Goal: Task Accomplishment & Management: Manage account settings

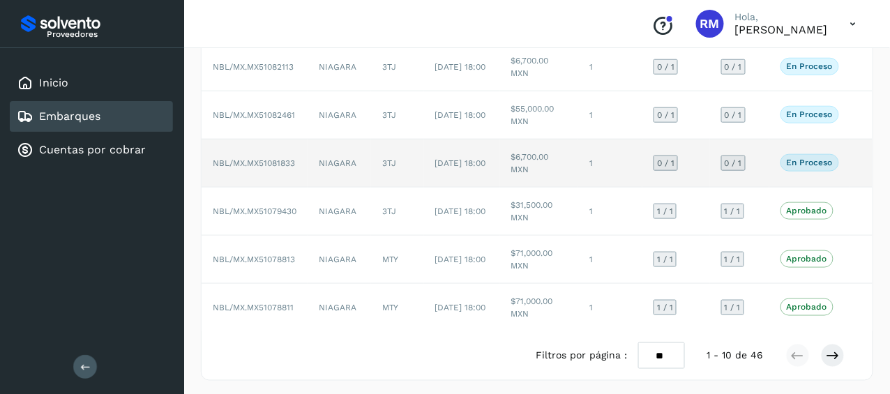
scroll to position [259, 0]
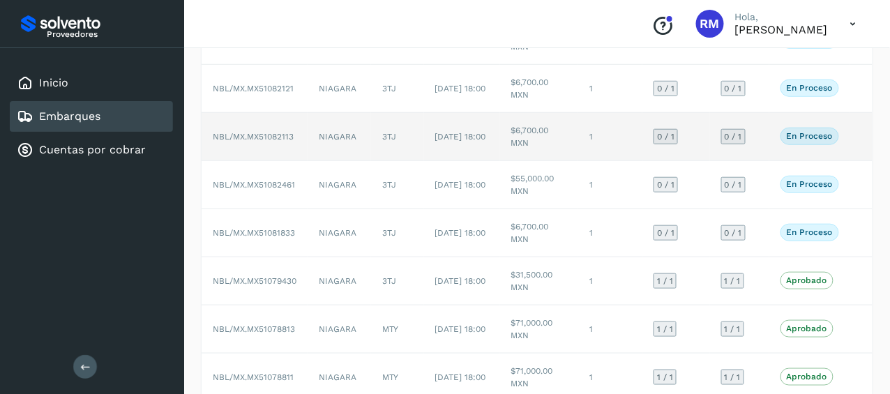
click at [256, 132] on span "NBL/MX.MX51082113" at bounding box center [253, 137] width 81 height 10
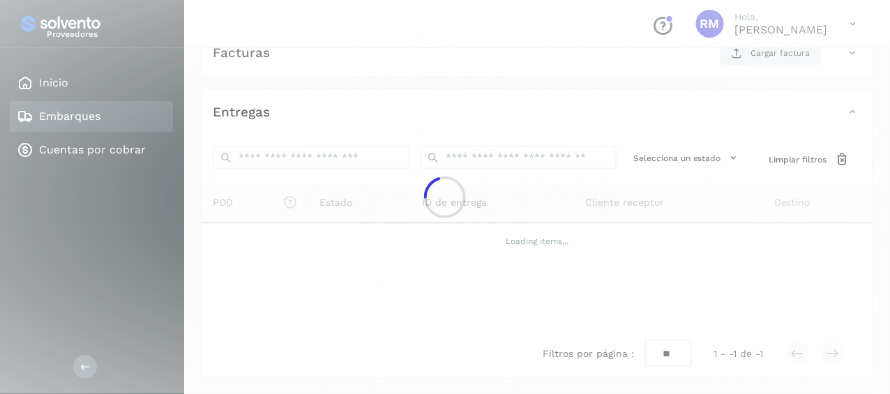
scroll to position [257, 0]
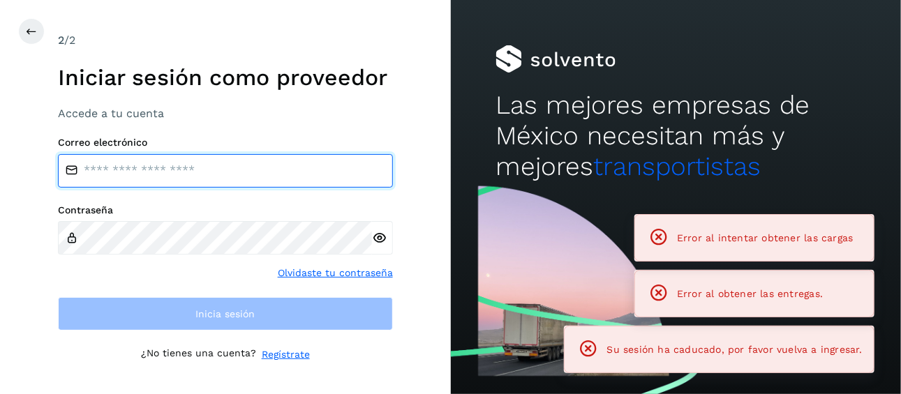
type input "**********"
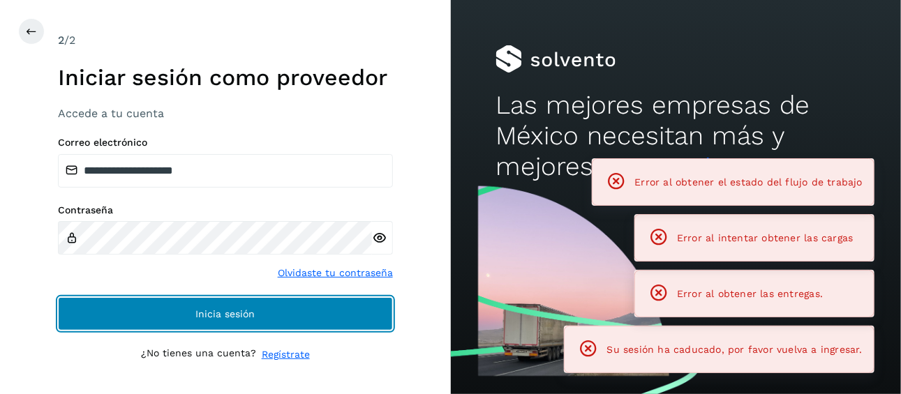
click at [227, 315] on span "Inicia sesión" at bounding box center [224, 314] width 59 height 10
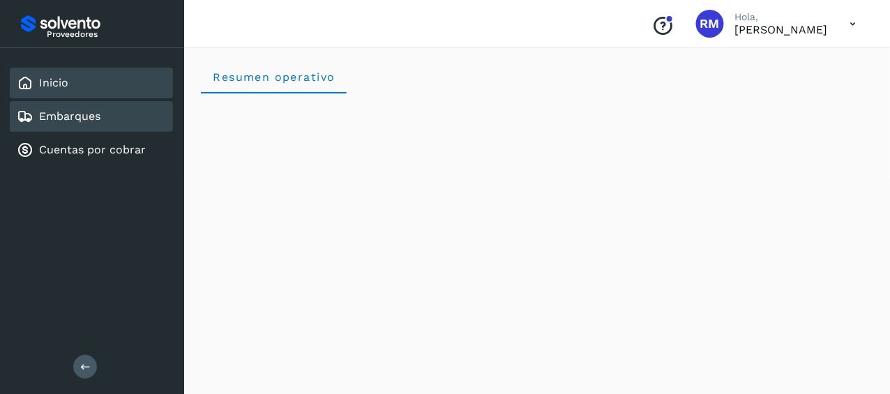
click at [98, 118] on link "Embarques" at bounding box center [69, 116] width 61 height 13
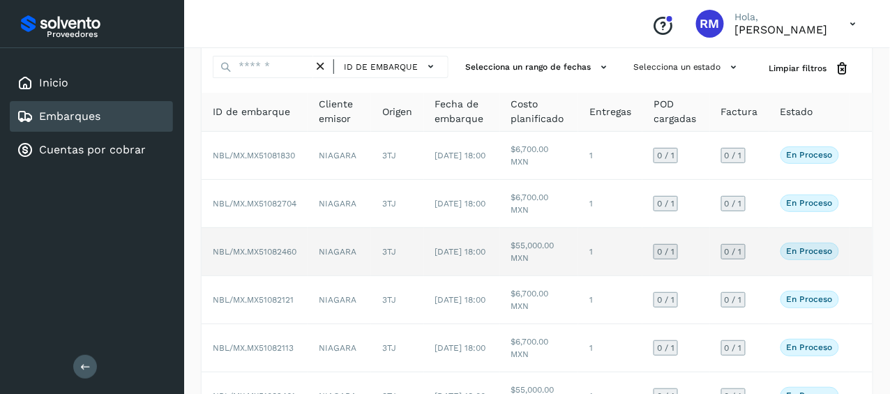
scroll to position [70, 0]
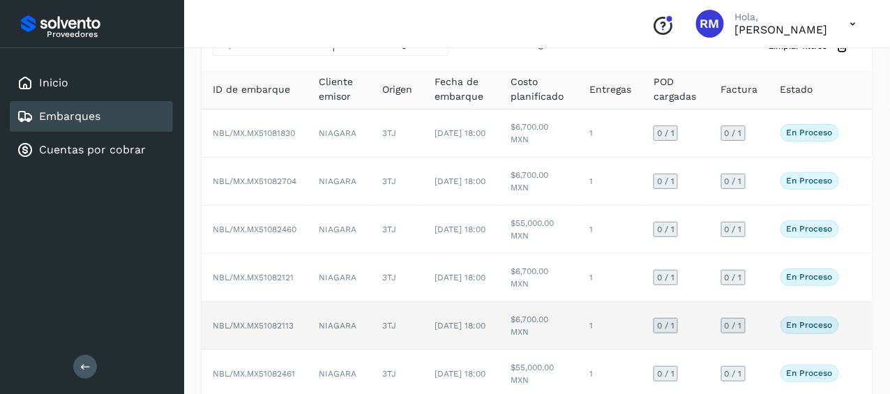
click at [276, 324] on span "NBL/MX.MX51082113" at bounding box center [253, 326] width 81 height 10
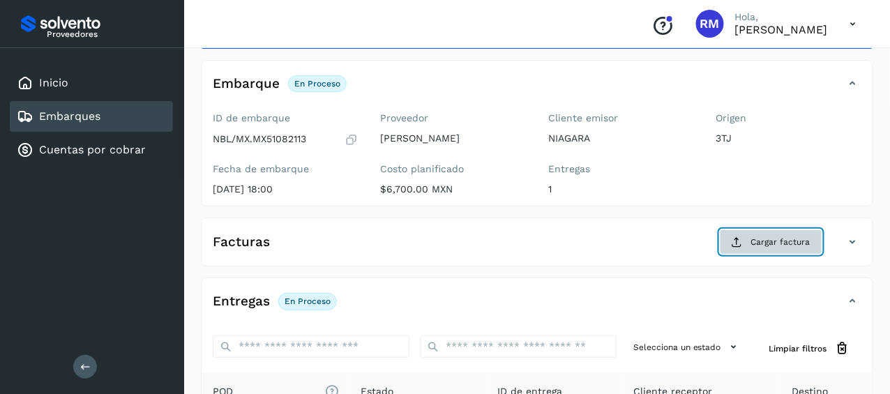
click at [761, 240] on span "Cargar factura" at bounding box center [780, 242] width 59 height 13
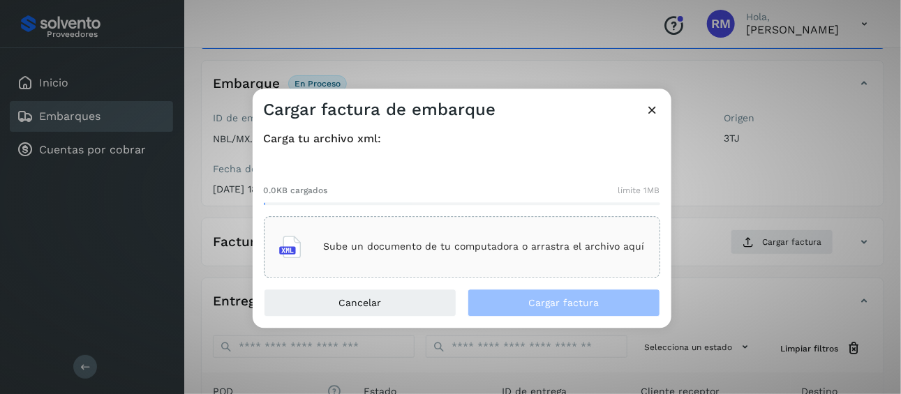
click at [294, 248] on icon at bounding box center [290, 247] width 22 height 22
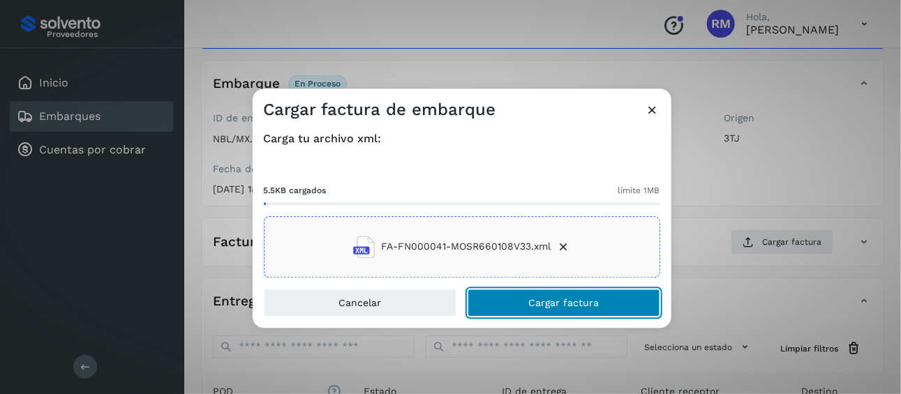
click at [514, 303] on button "Cargar factura" at bounding box center [564, 303] width 193 height 28
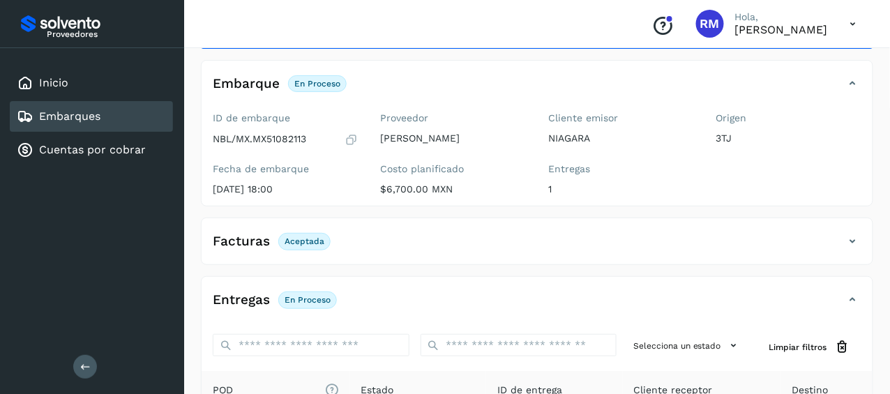
click at [297, 297] on p "En proceso" at bounding box center [308, 300] width 46 height 10
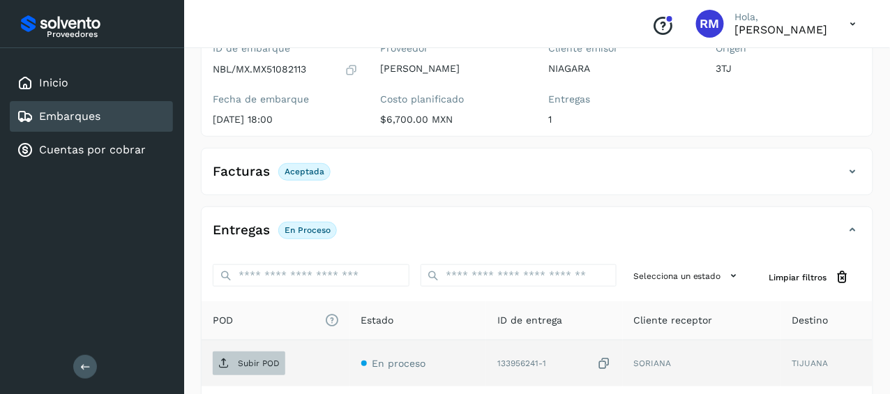
click at [246, 363] on p "Subir POD" at bounding box center [259, 364] width 42 height 10
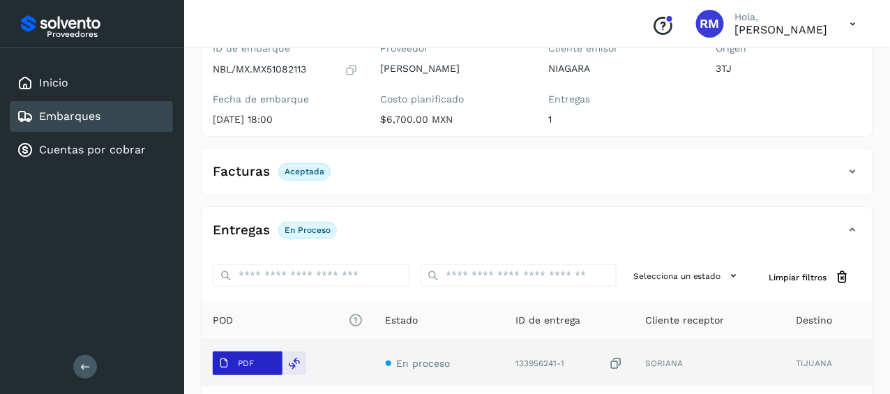
click at [247, 361] on p "PDF" at bounding box center [246, 364] width 16 height 10
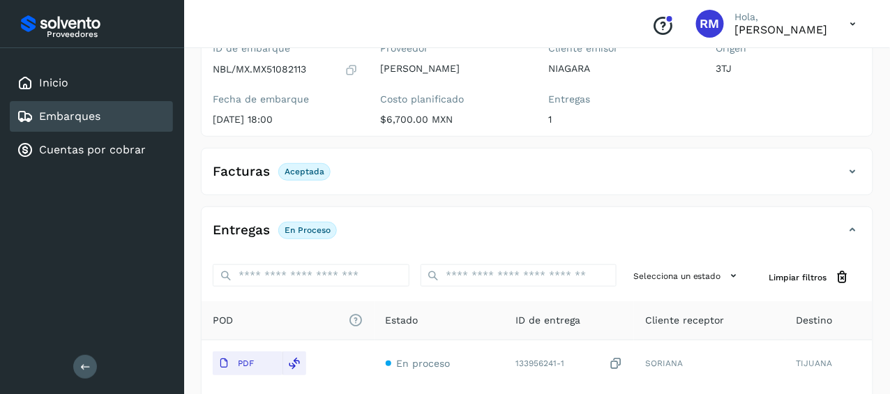
scroll to position [209, 0]
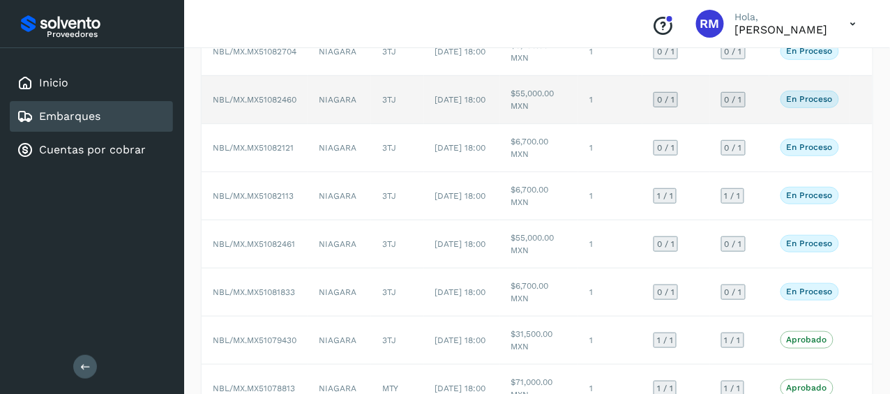
scroll to position [209, 0]
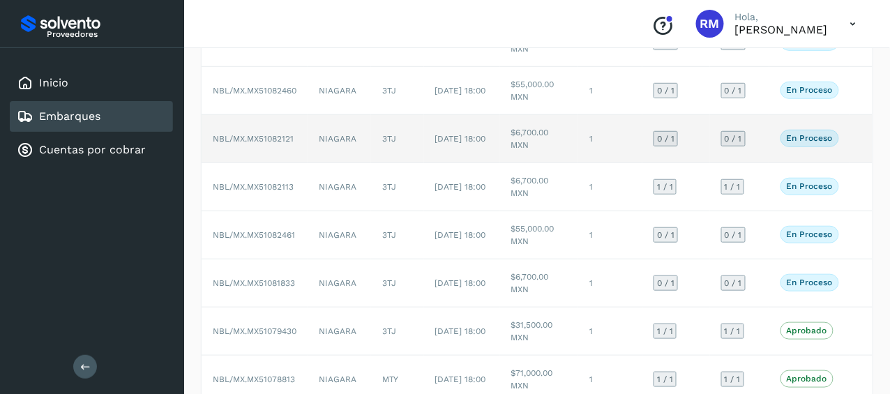
click at [262, 134] on span "NBL/MX.MX51082121" at bounding box center [253, 139] width 81 height 10
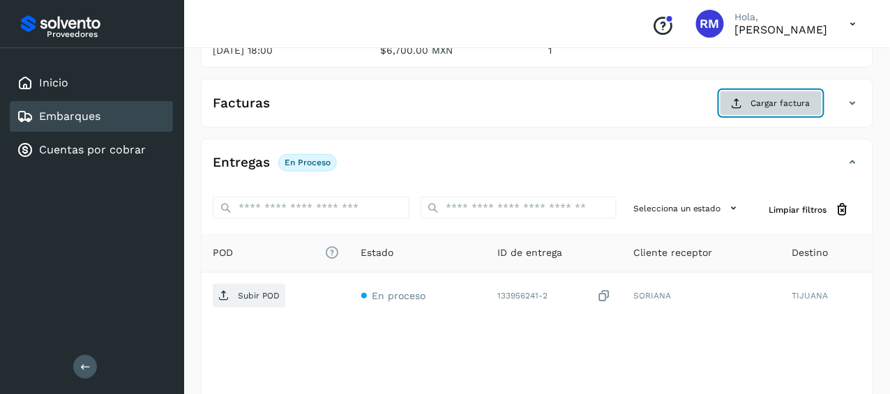
click at [754, 98] on span "Cargar factura" at bounding box center [780, 103] width 59 height 13
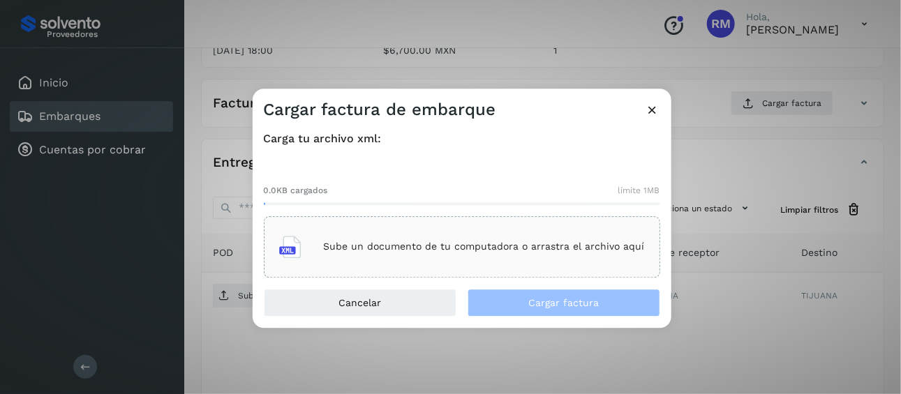
click at [341, 247] on p "Sube un documento de tu computadora o arrastra el archivo aquí" at bounding box center [484, 247] width 321 height 12
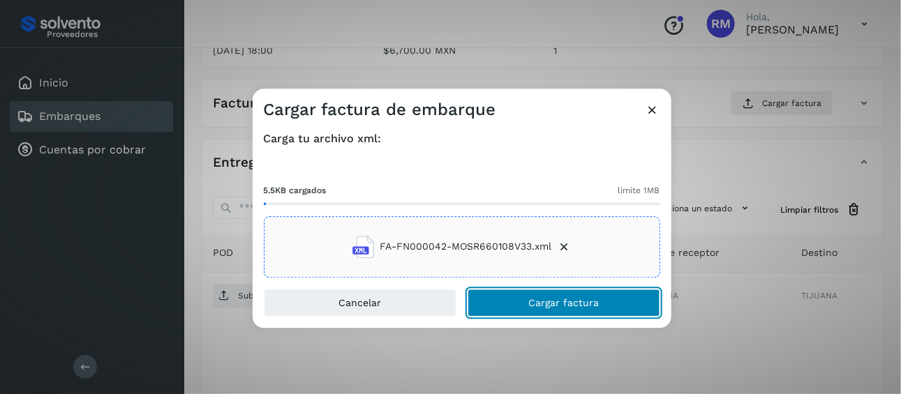
click at [504, 292] on button "Cargar factura" at bounding box center [564, 303] width 193 height 28
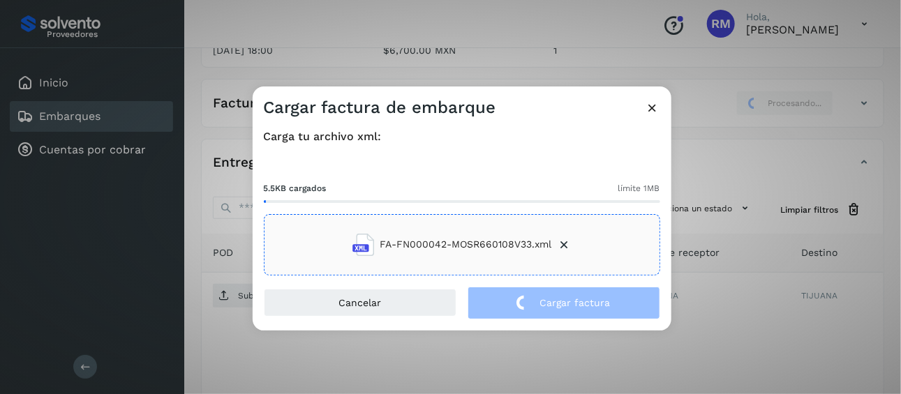
drag, startPoint x: 525, startPoint y: 96, endPoint x: 568, endPoint y: 90, distance: 43.6
click at [568, 90] on div "Cargar factura de embarque" at bounding box center [462, 103] width 419 height 32
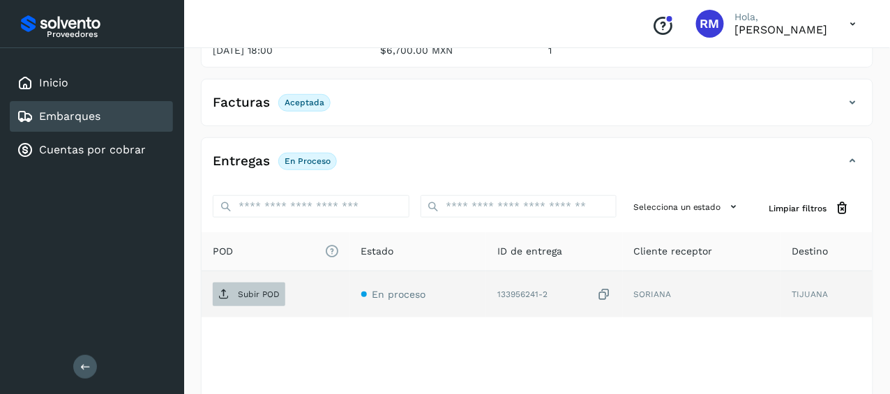
click at [235, 292] on span "Subir POD" at bounding box center [249, 294] width 73 height 22
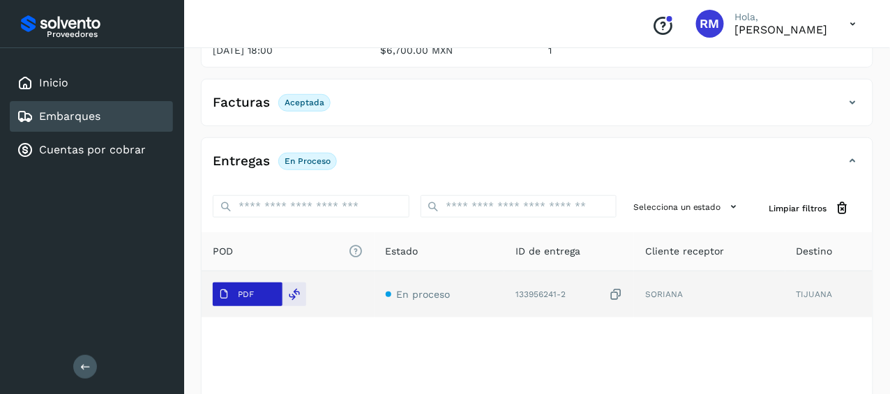
click at [256, 294] on span "PDF" at bounding box center [236, 294] width 47 height 22
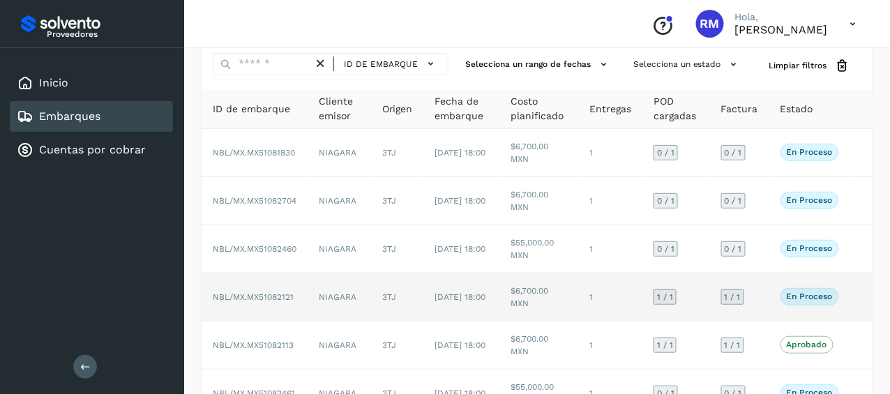
scroll to position [70, 0]
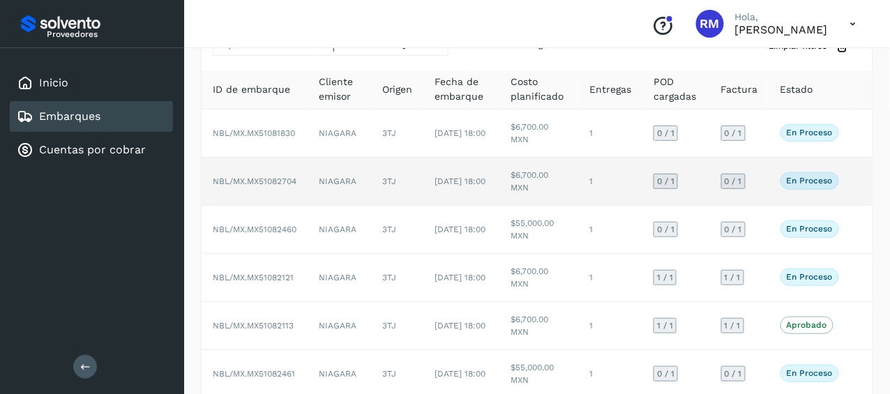
click at [259, 177] on span "NBL/MX.MX51082704" at bounding box center [255, 182] width 84 height 10
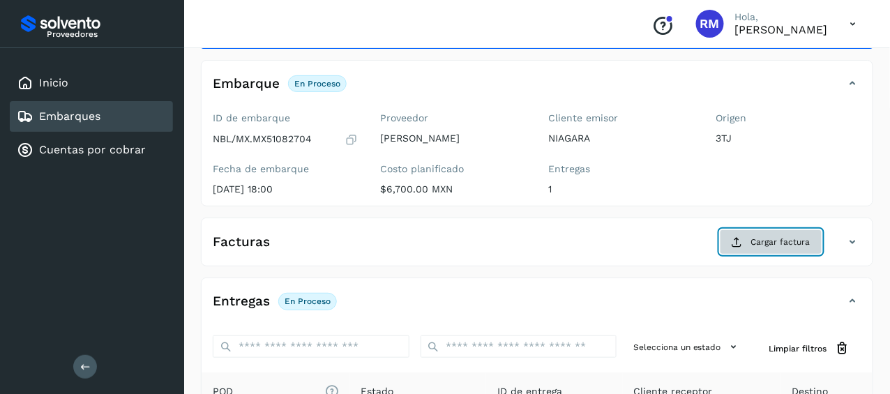
click at [748, 242] on button "Cargar factura" at bounding box center [771, 242] width 103 height 25
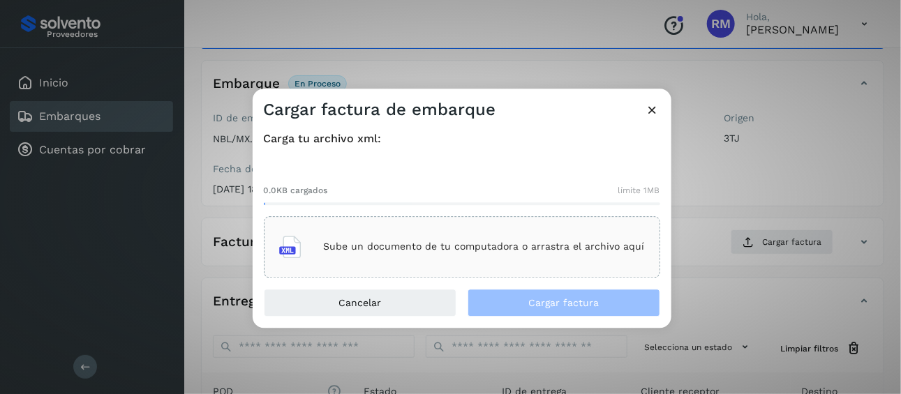
click at [379, 248] on p "Sube un documento de tu computadora o arrastra el archivo aquí" at bounding box center [484, 247] width 321 height 12
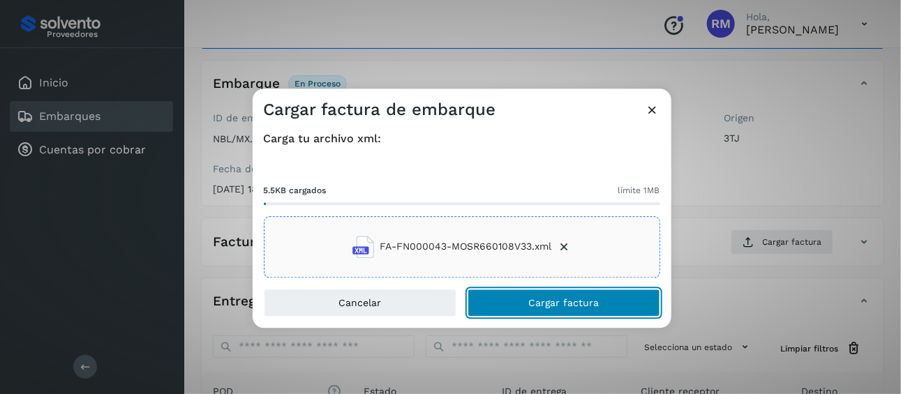
click at [511, 304] on button "Cargar factura" at bounding box center [564, 303] width 193 height 28
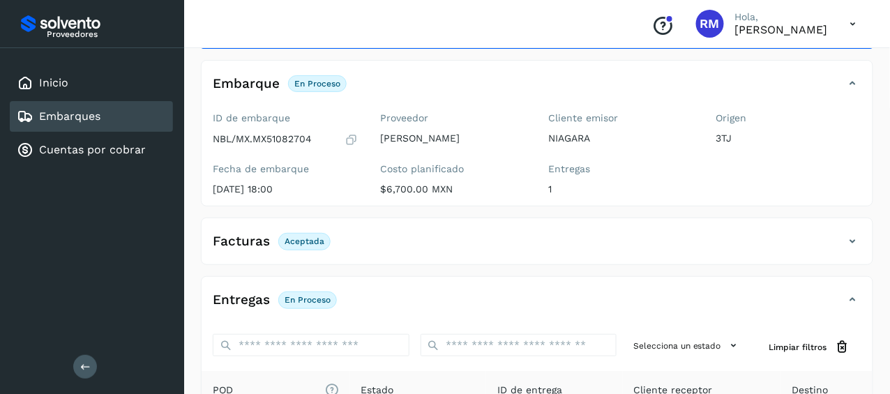
scroll to position [140, 0]
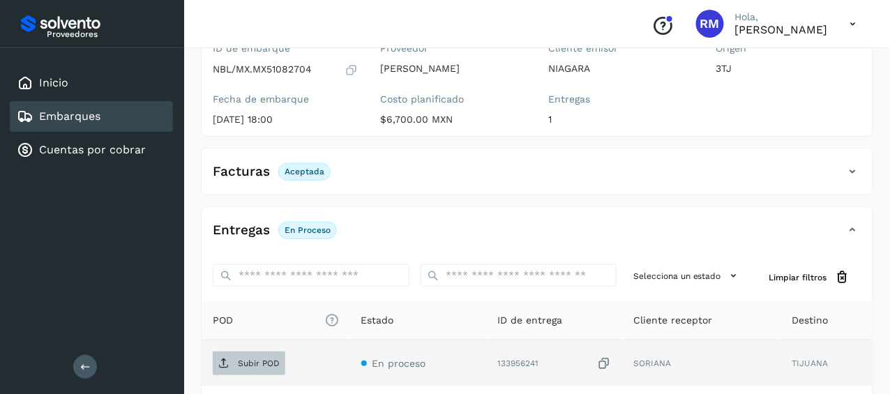
click at [253, 360] on p "Subir POD" at bounding box center [259, 364] width 42 height 10
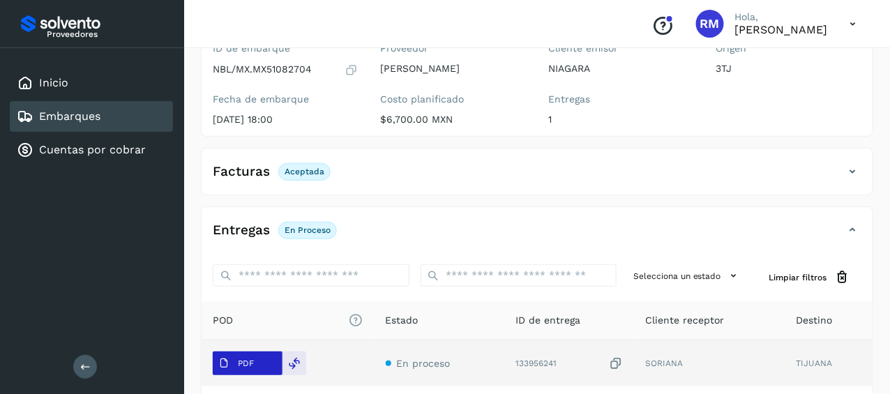
click at [247, 364] on p "PDF" at bounding box center [246, 364] width 16 height 10
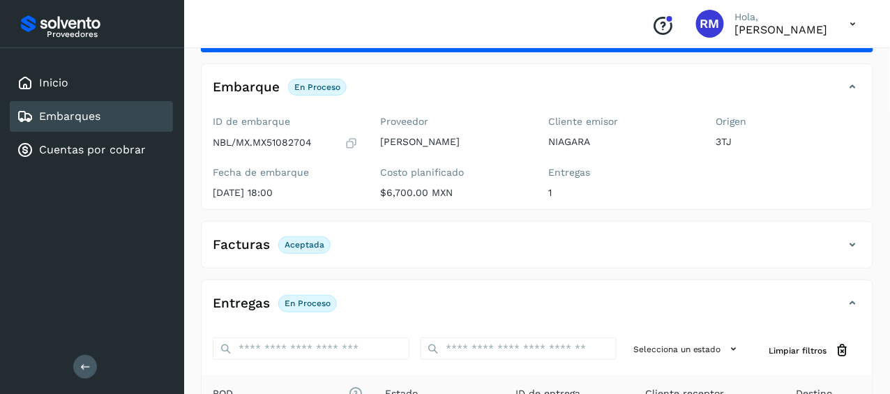
scroll to position [57, 0]
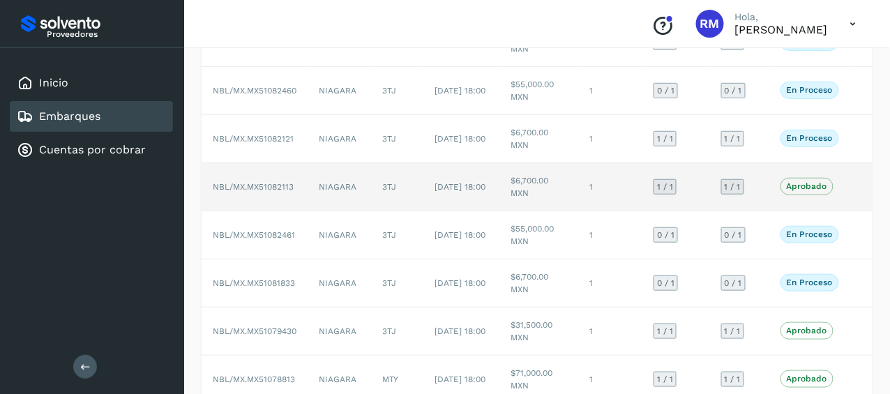
scroll to position [140, 0]
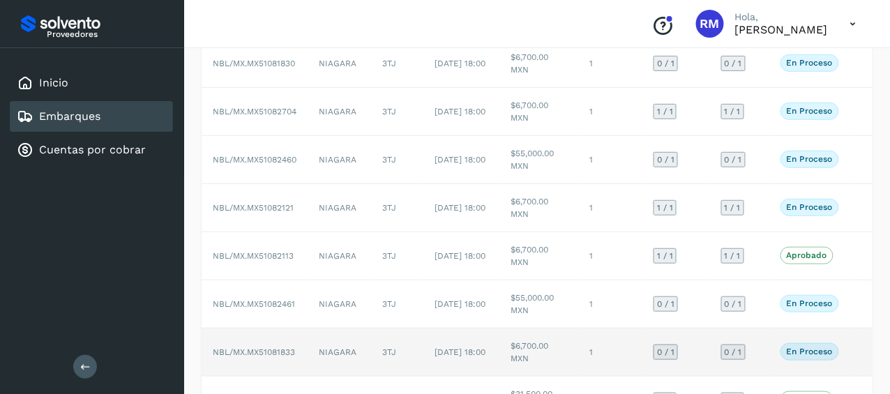
click at [273, 350] on span "NBL/MX.MX51081833" at bounding box center [254, 352] width 82 height 10
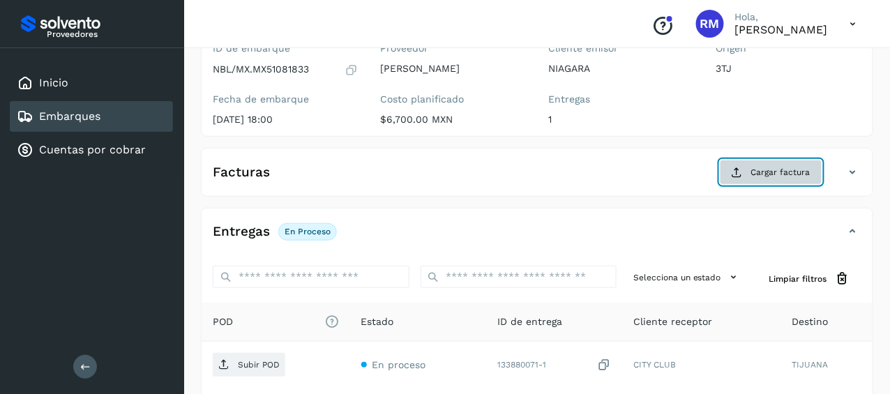
click at [753, 169] on span "Cargar factura" at bounding box center [780, 172] width 59 height 13
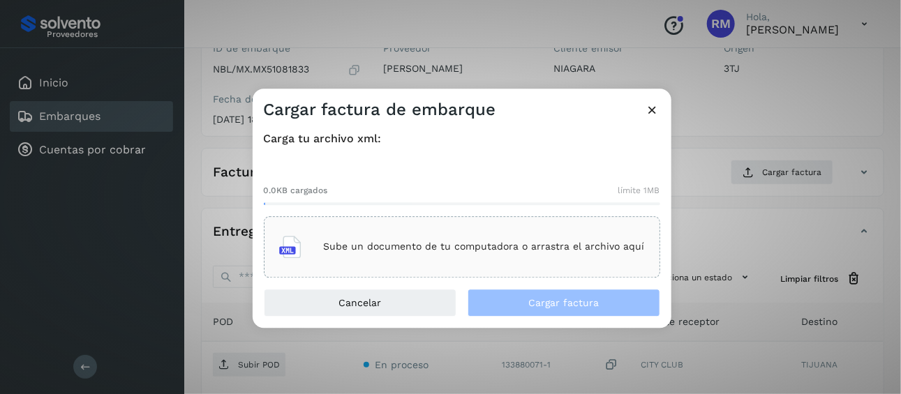
click at [295, 247] on icon at bounding box center [290, 247] width 22 height 22
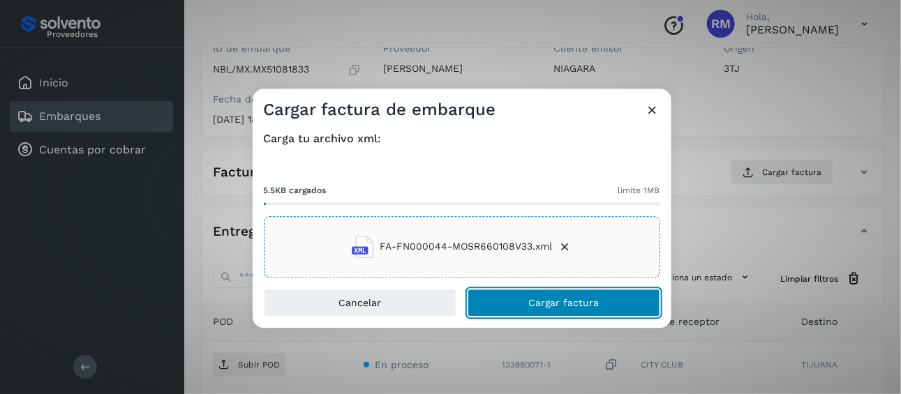
click at [572, 300] on span "Cargar factura" at bounding box center [563, 303] width 70 height 10
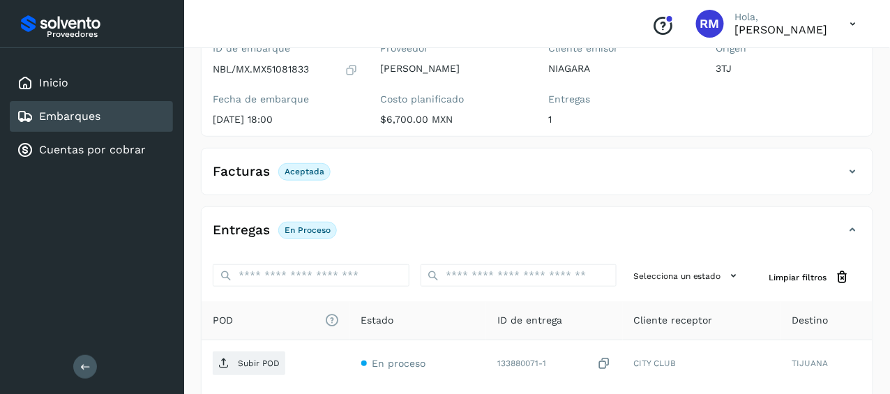
click at [296, 168] on p "Aceptada" at bounding box center [305, 172] width 40 height 10
click at [306, 170] on p "Aceptada" at bounding box center [305, 172] width 40 height 10
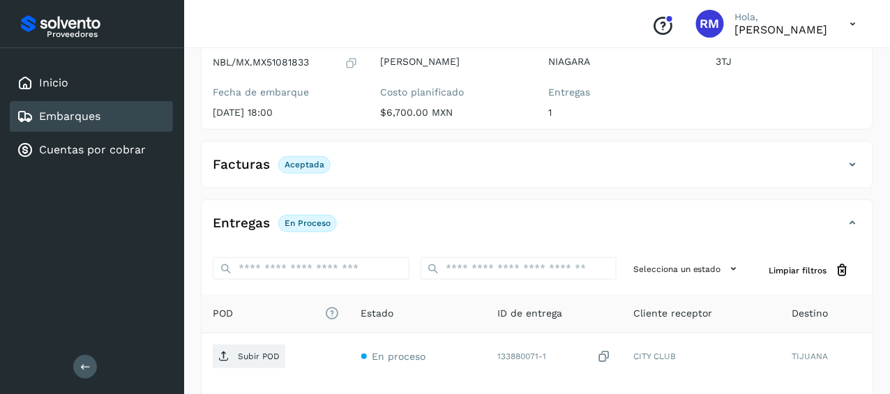
scroll to position [209, 0]
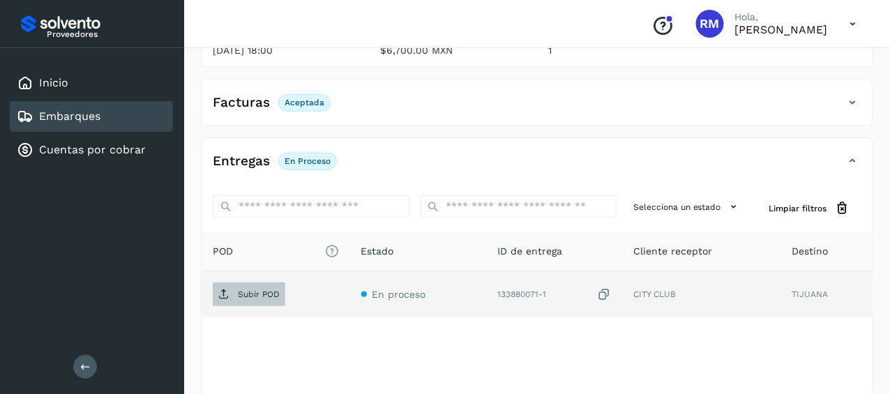
click at [255, 292] on p "Subir POD" at bounding box center [259, 295] width 42 height 10
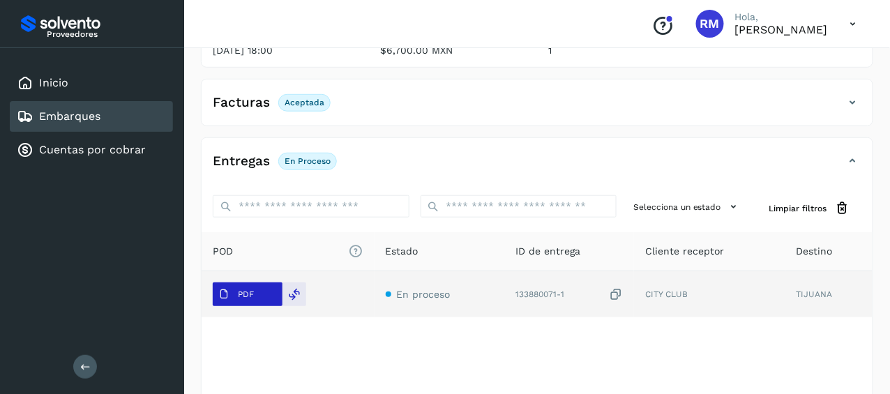
click at [252, 290] on p "PDF" at bounding box center [246, 295] width 16 height 10
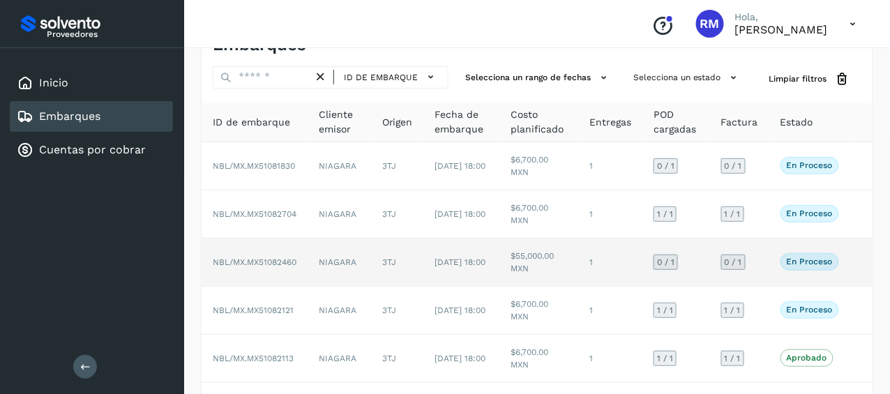
scroll to position [70, 0]
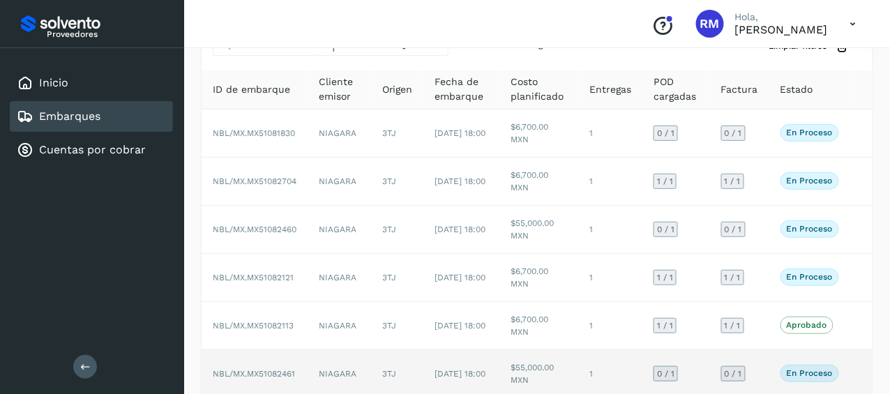
click at [285, 372] on span "NBL/MX.MX51082461" at bounding box center [254, 374] width 82 height 10
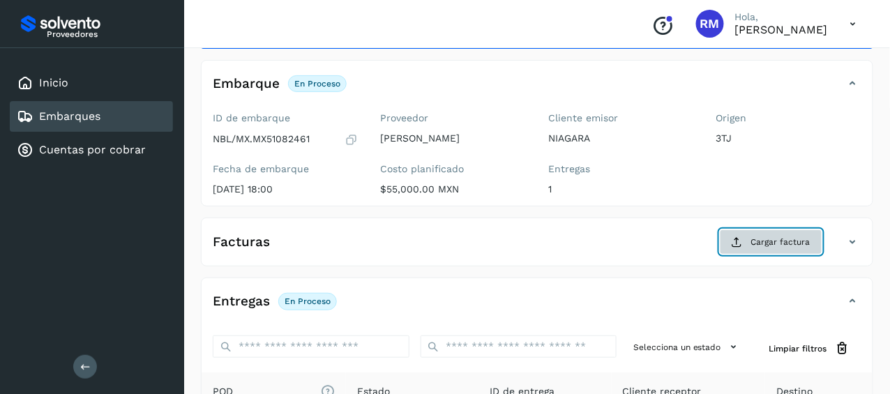
click at [763, 241] on span "Cargar factura" at bounding box center [780, 242] width 59 height 13
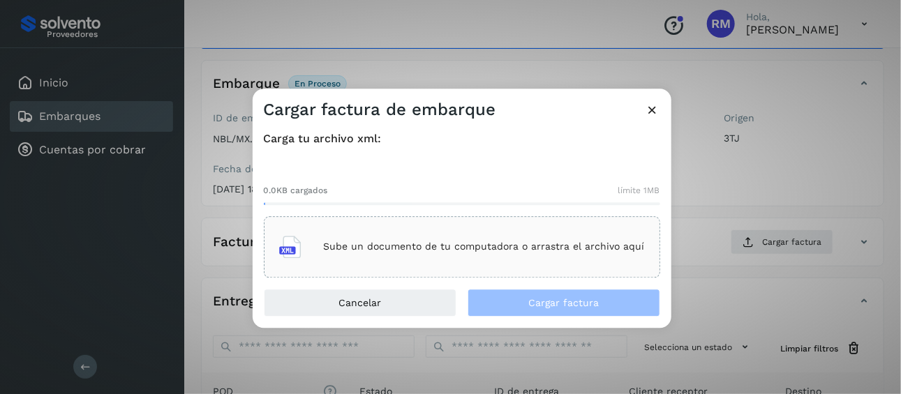
click at [474, 255] on div "Sube un documento de tu computadora o arrastra el archivo aquí" at bounding box center [462, 247] width 366 height 38
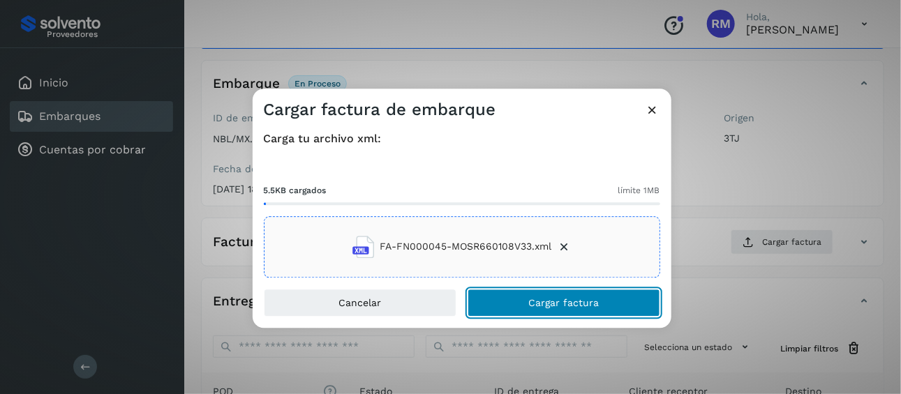
click at [545, 303] on span "Cargar factura" at bounding box center [563, 303] width 70 height 10
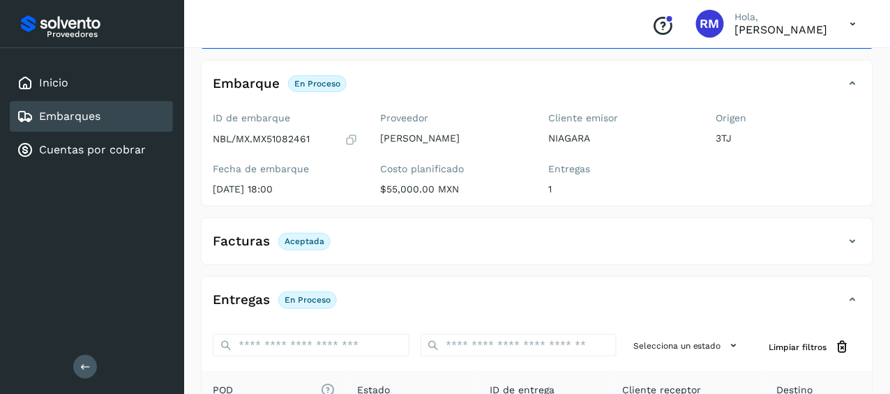
click at [248, 300] on h4 "Entregas" at bounding box center [241, 300] width 57 height 16
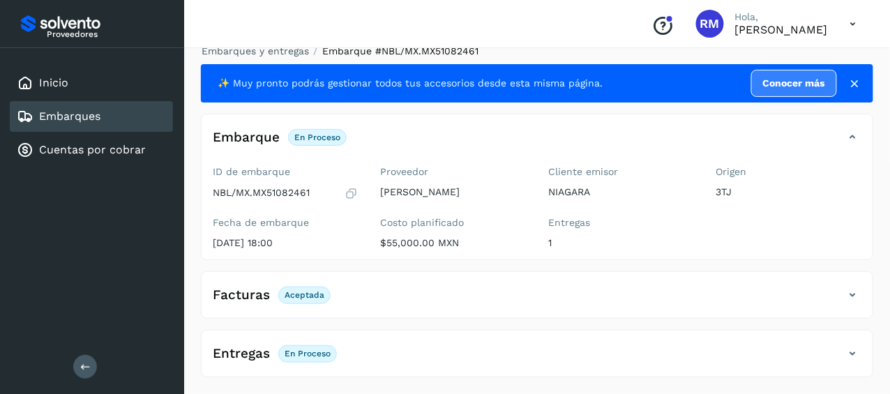
scroll to position [14, 0]
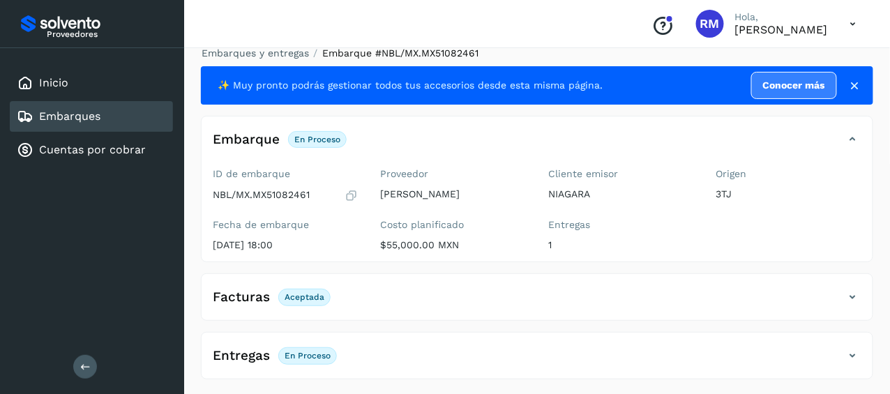
click at [306, 354] on p "En proceso" at bounding box center [308, 356] width 46 height 10
click at [855, 79] on icon at bounding box center [855, 86] width 14 height 14
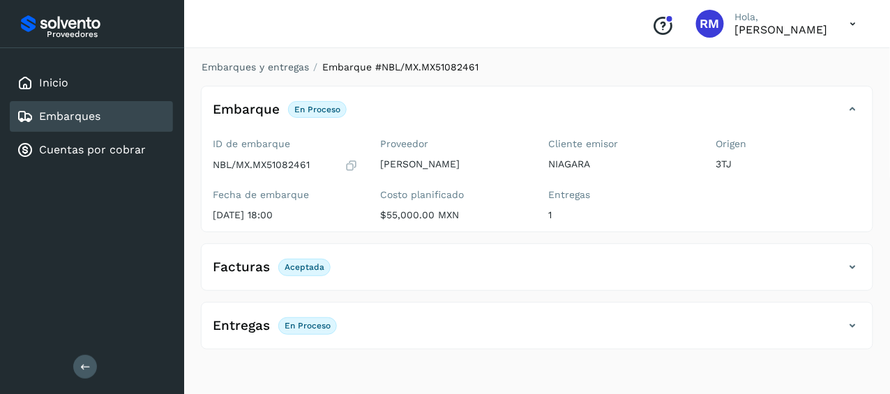
scroll to position [0, 0]
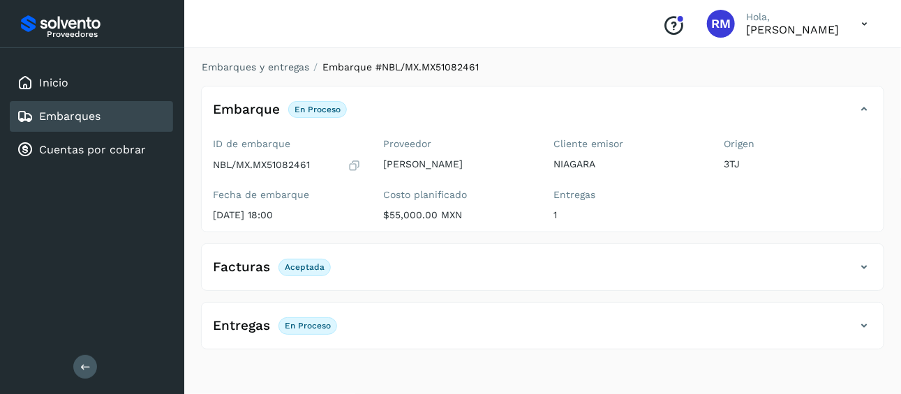
click at [253, 322] on h4 "Entregas" at bounding box center [241, 326] width 57 height 16
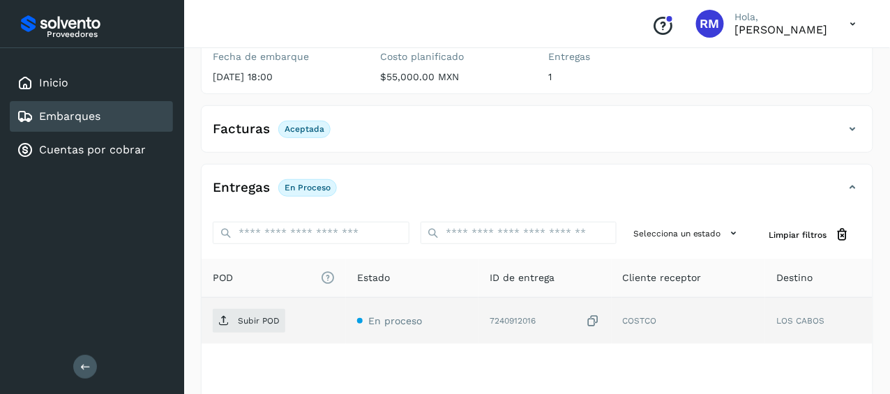
scroll to position [140, 0]
click at [261, 320] on p "Subir POD" at bounding box center [259, 320] width 42 height 10
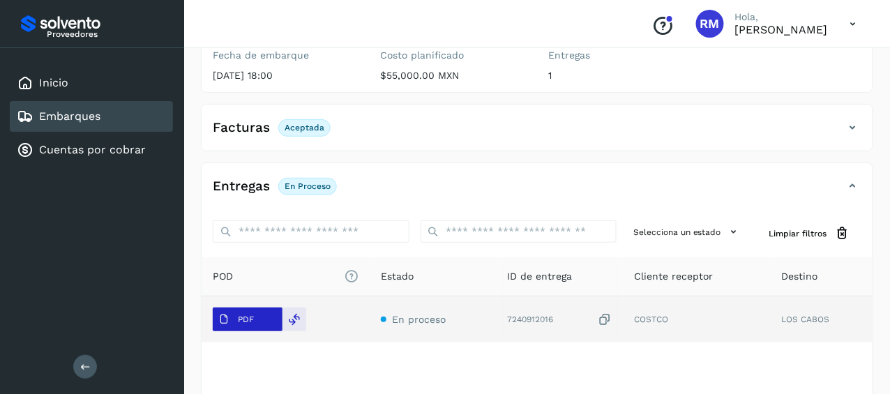
click at [240, 317] on p "PDF" at bounding box center [246, 320] width 16 height 10
click at [250, 319] on p "PDF" at bounding box center [246, 320] width 16 height 10
click at [290, 317] on icon at bounding box center [295, 319] width 13 height 13
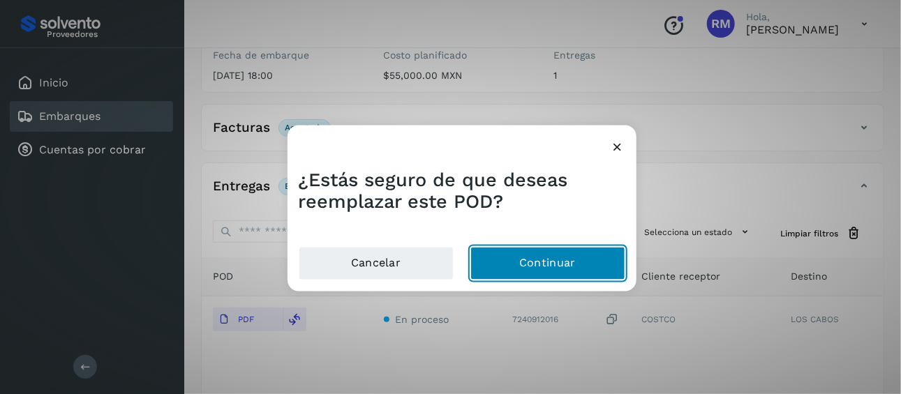
click at [523, 268] on button "Continuar" at bounding box center [547, 263] width 155 height 33
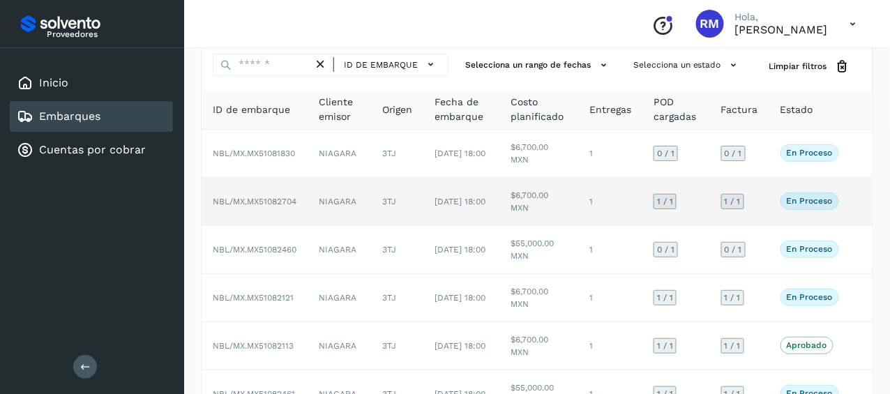
scroll to position [120, 0]
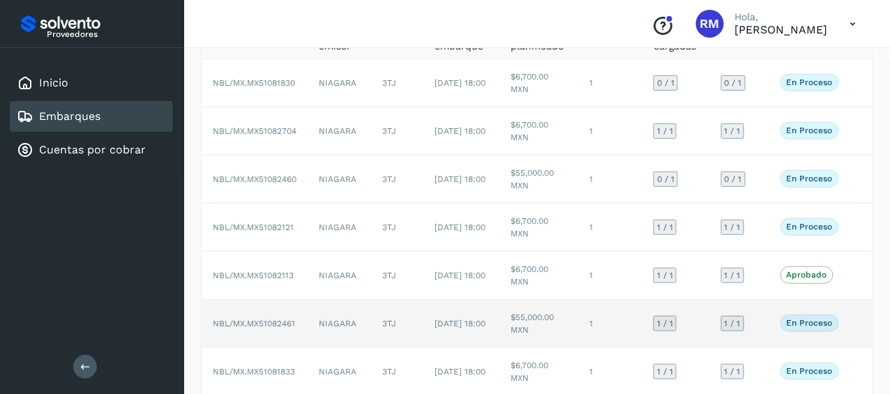
click at [274, 323] on span "NBL/MX.MX51082461" at bounding box center [254, 324] width 82 height 10
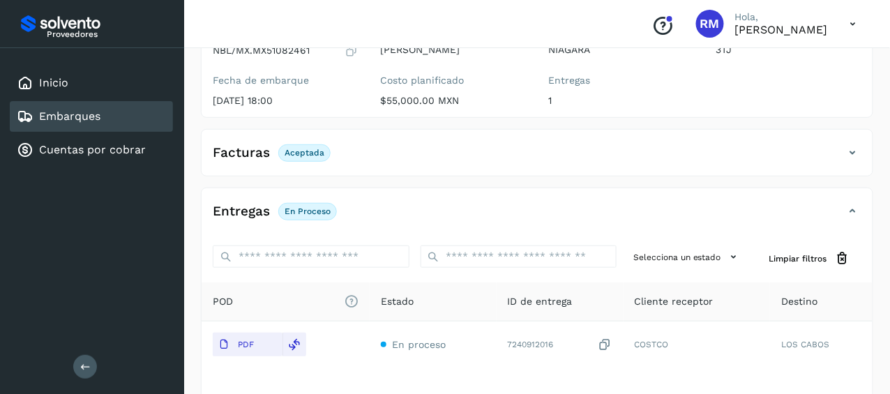
scroll to position [190, 0]
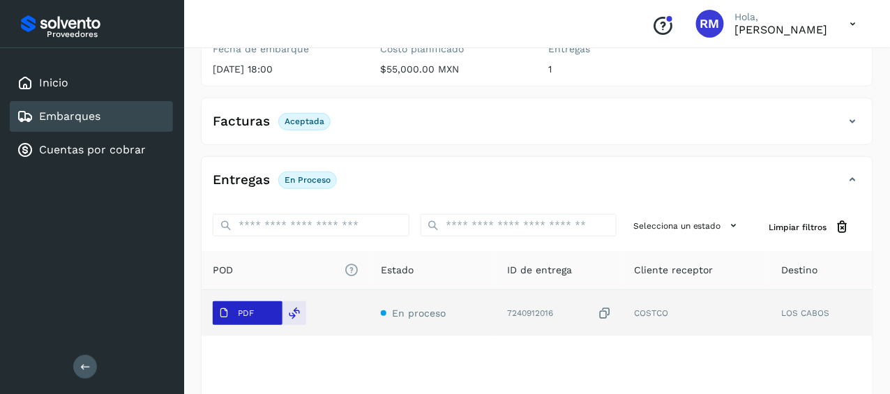
click at [244, 311] on p "PDF" at bounding box center [246, 313] width 16 height 10
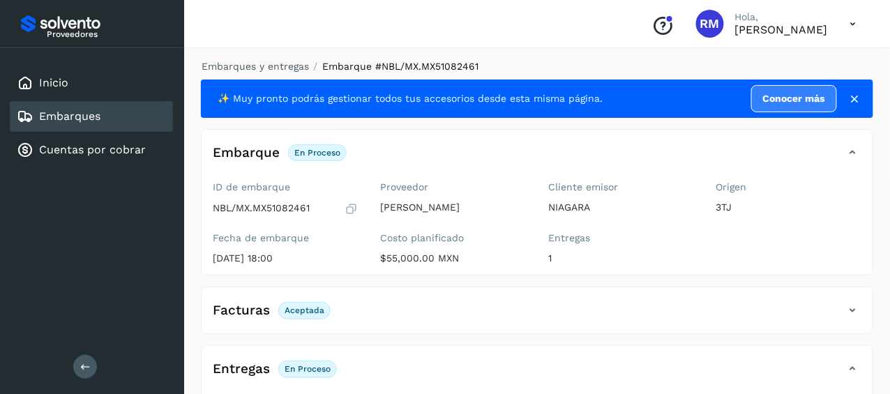
scroll to position [0, 0]
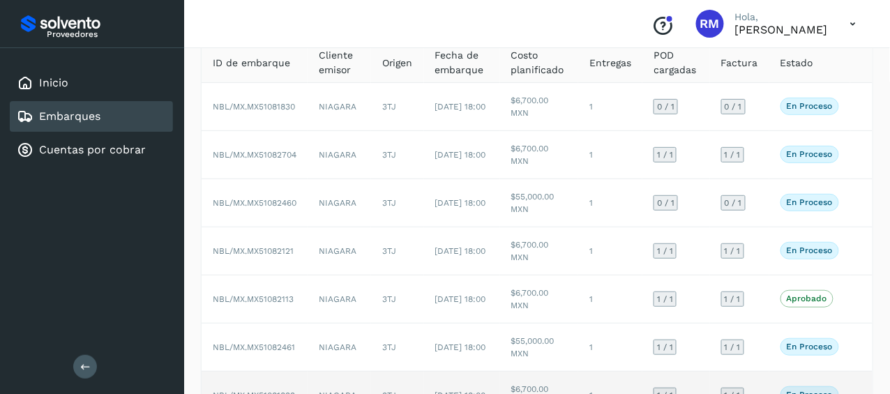
scroll to position [50, 0]
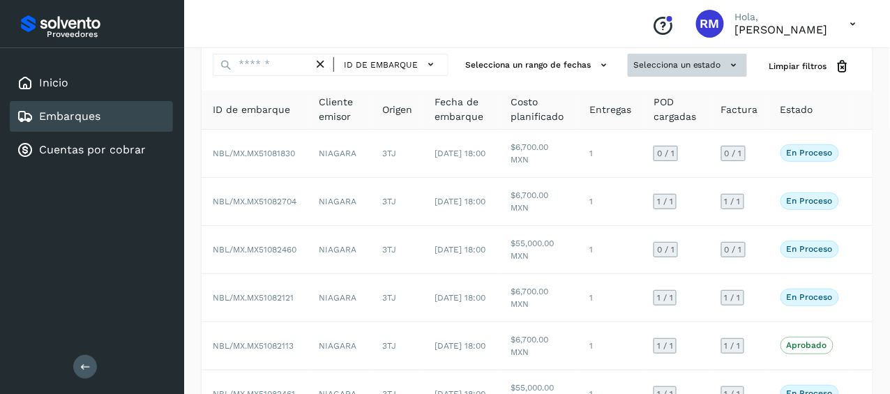
click at [701, 68] on button "Selecciona un estado" at bounding box center [687, 65] width 119 height 23
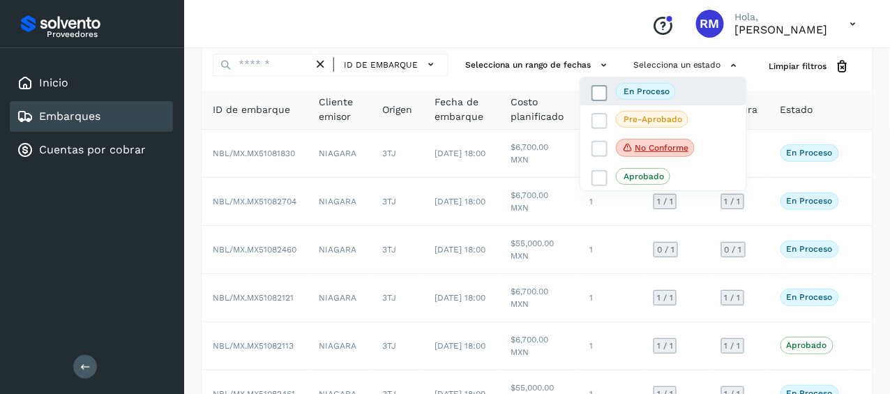
click at [661, 93] on p "En proceso" at bounding box center [647, 92] width 46 height 10
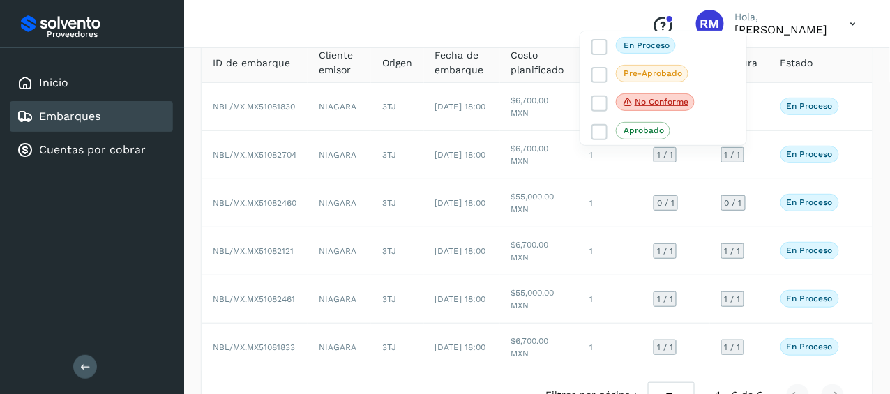
scroll to position [137, 0]
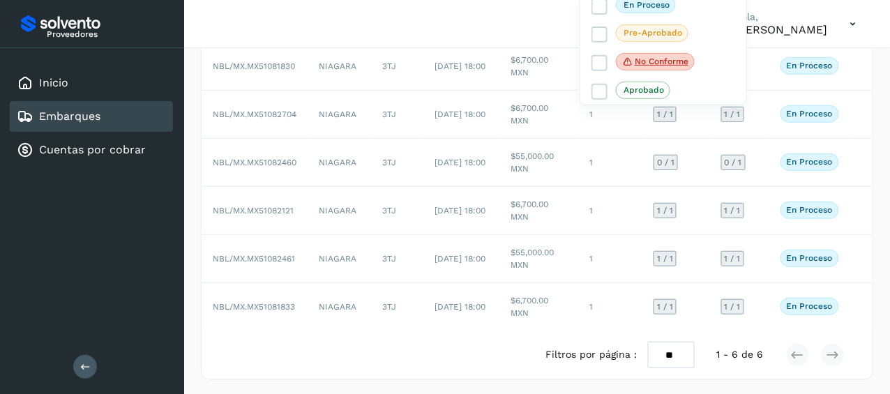
click at [276, 250] on div at bounding box center [445, 197] width 890 height 394
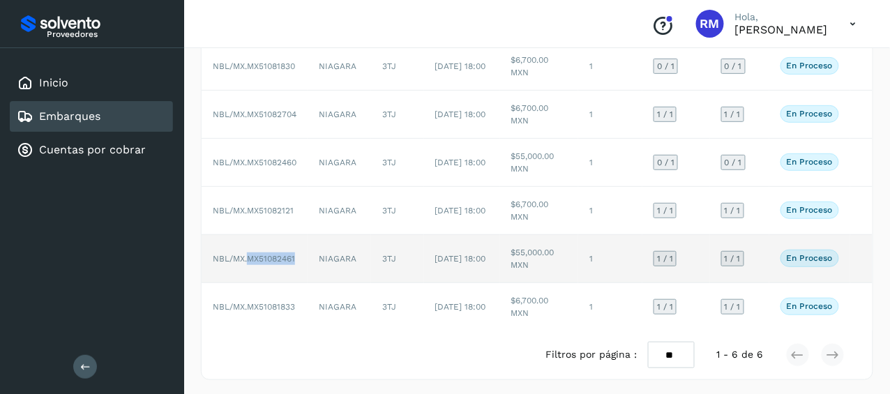
click at [274, 256] on span "NBL/MX.MX51082461" at bounding box center [254, 259] width 82 height 10
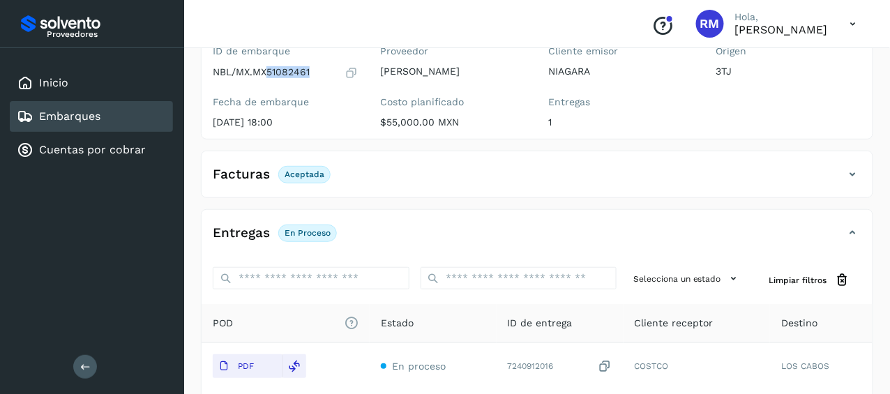
drag, startPoint x: 269, startPoint y: 70, endPoint x: 344, endPoint y: 80, distance: 76.0
click at [344, 80] on div "ID de embarque NBL/MX.MX51082461 Fecha de embarque [DATE] 18:00" at bounding box center [286, 89] width 168 height 99
copy p "51082461"
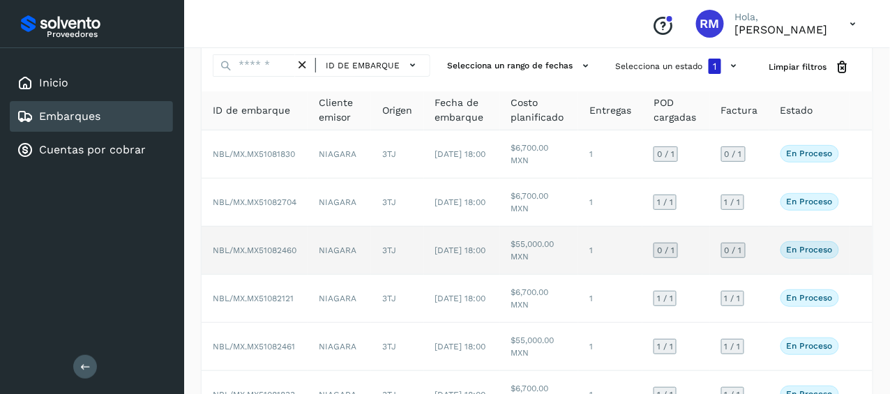
scroll to position [70, 0]
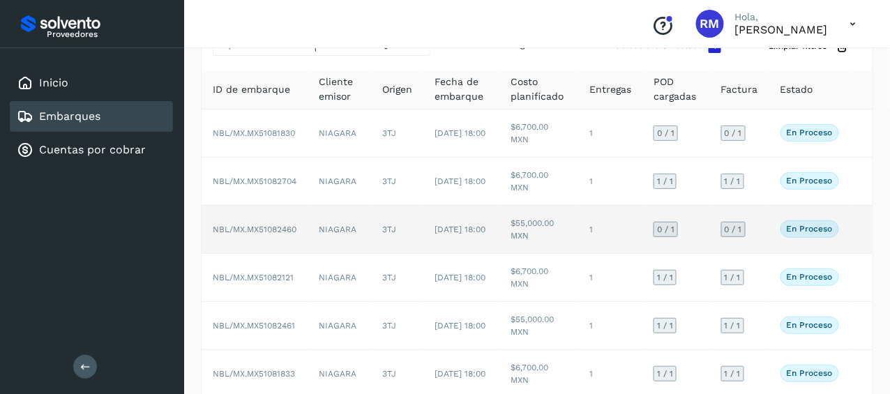
click at [262, 229] on span "NBL/MX.MX51082460" at bounding box center [255, 230] width 84 height 10
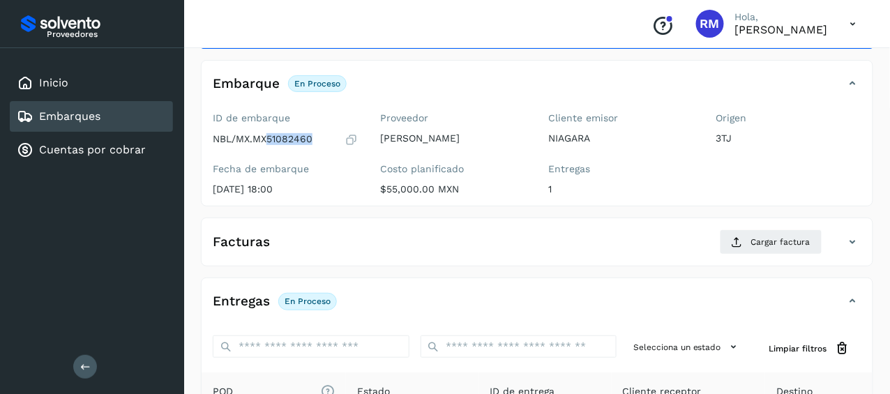
drag, startPoint x: 311, startPoint y: 140, endPoint x: 267, endPoint y: 144, distance: 43.5
click at [267, 144] on div "NBL/MX.MX51082460" at bounding box center [286, 140] width 146 height 14
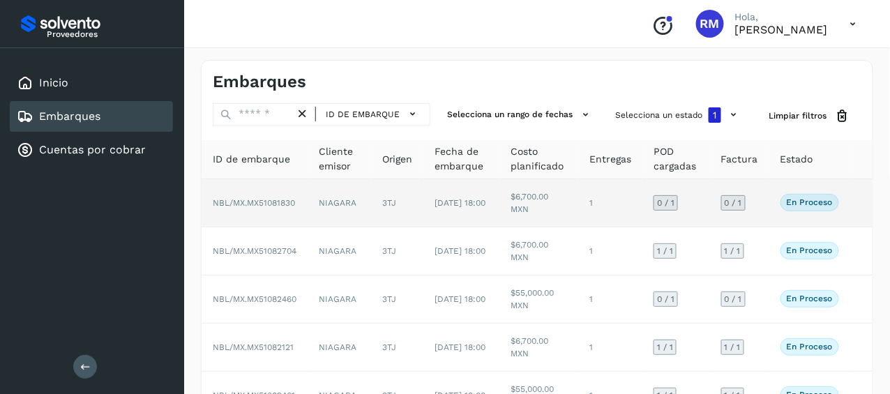
scroll to position [70, 0]
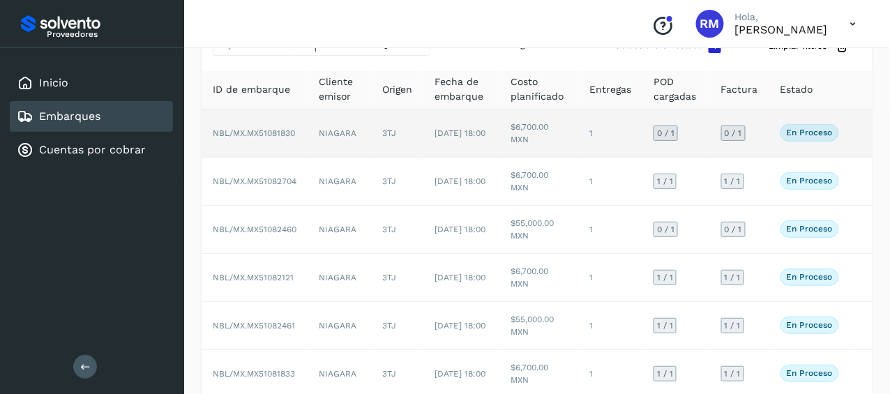
click at [260, 130] on span "NBL/MX.MX51081830" at bounding box center [254, 133] width 82 height 10
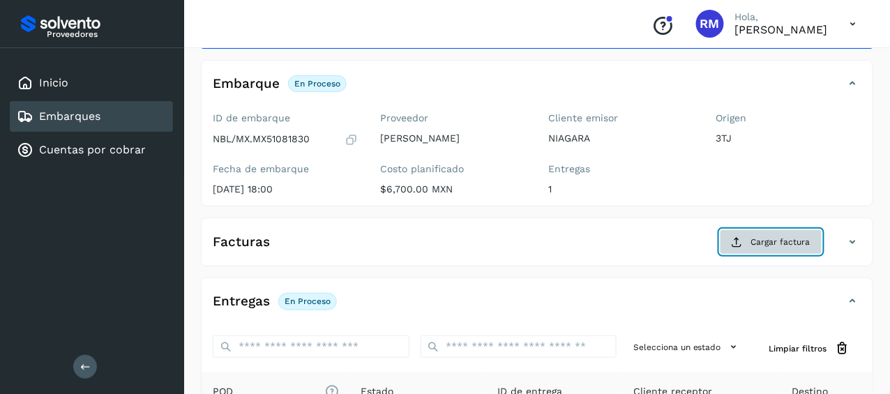
click at [762, 241] on span "Cargar factura" at bounding box center [780, 242] width 59 height 13
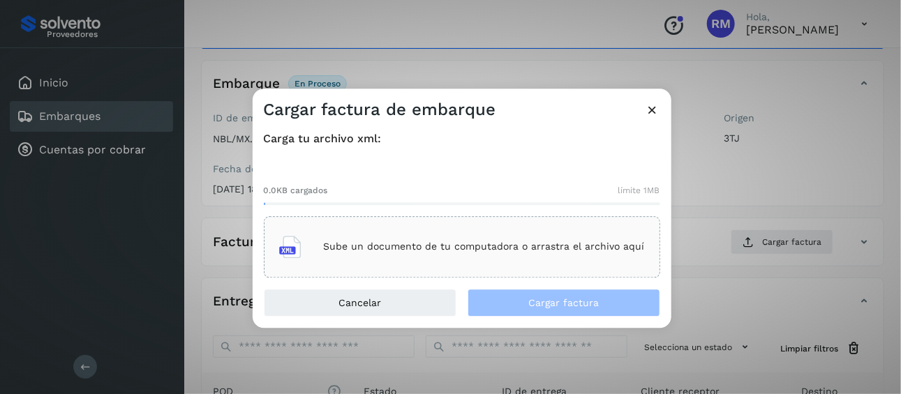
click at [301, 247] on icon at bounding box center [290, 247] width 22 height 22
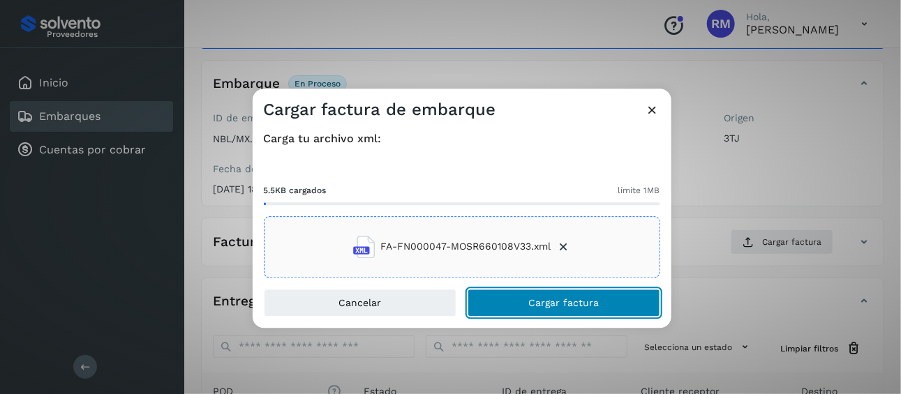
click at [515, 304] on button "Cargar factura" at bounding box center [564, 303] width 193 height 28
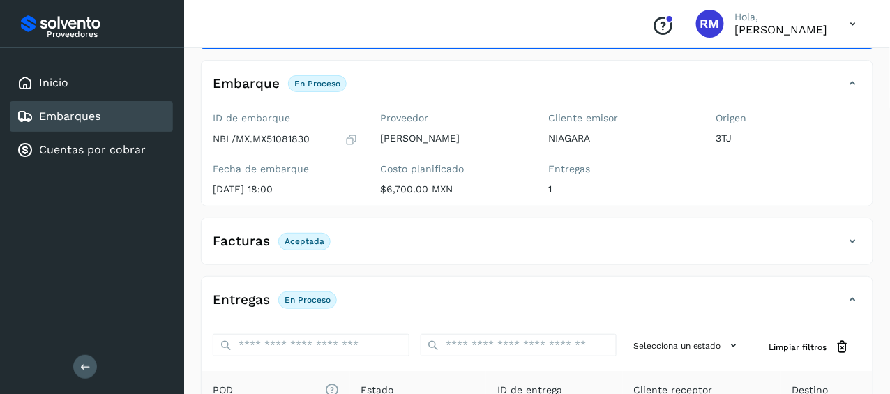
click at [294, 298] on p "En proceso" at bounding box center [308, 300] width 46 height 10
click at [263, 298] on h4 "Entregas" at bounding box center [241, 300] width 57 height 16
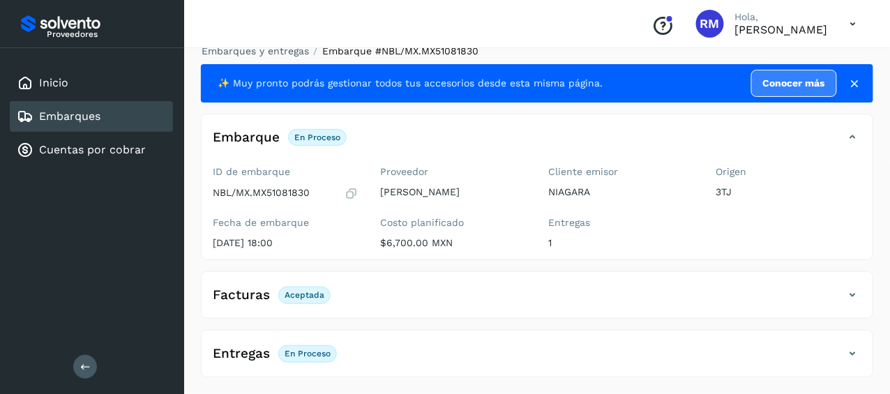
scroll to position [14, 0]
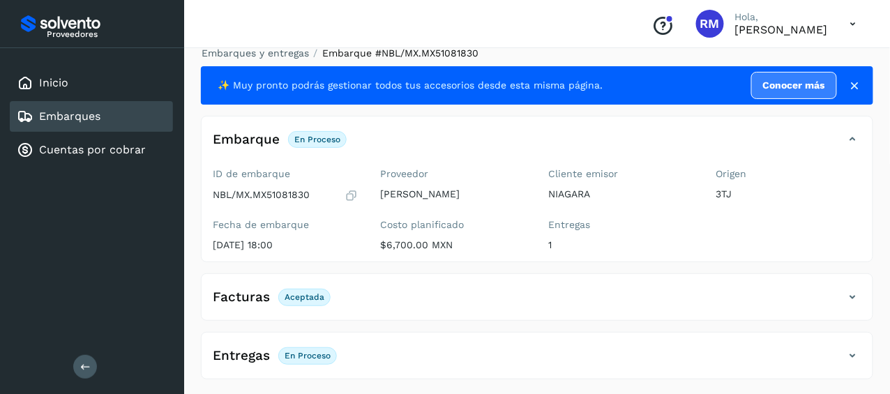
click at [254, 354] on h4 "Entregas" at bounding box center [241, 356] width 57 height 16
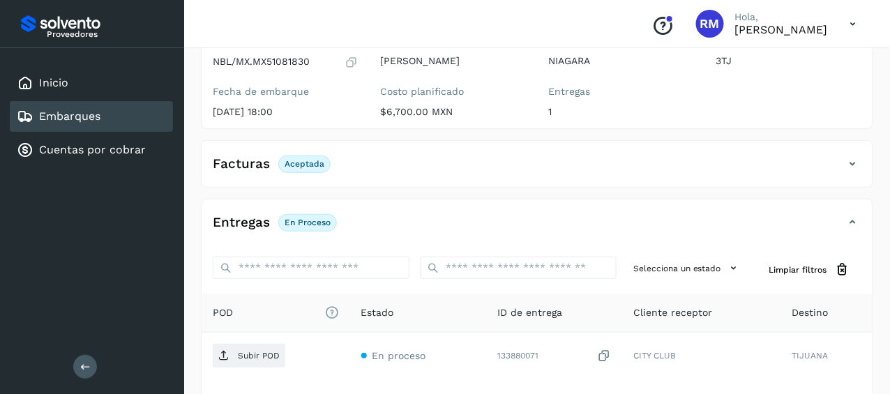
scroll to position [209, 0]
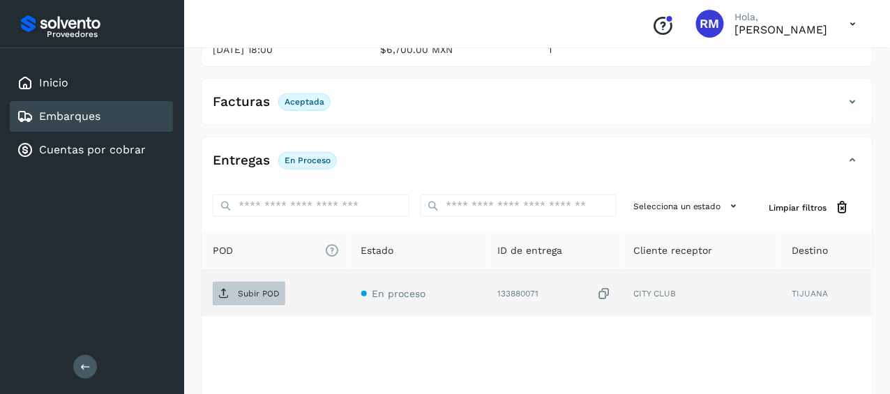
click at [246, 294] on p "Subir POD" at bounding box center [259, 294] width 42 height 10
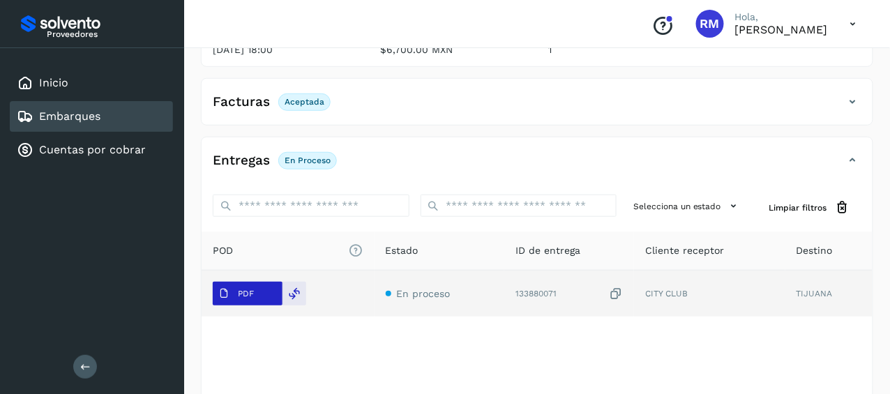
click at [250, 294] on p "PDF" at bounding box center [246, 294] width 16 height 10
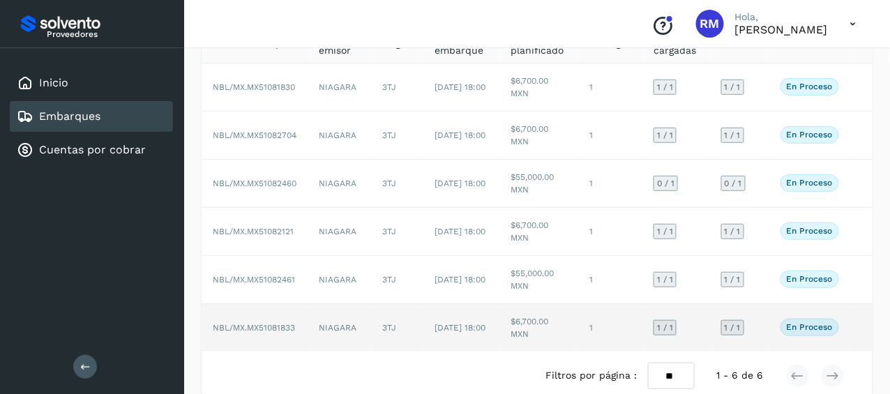
scroll to position [137, 0]
